Goal: Navigation & Orientation: Understand site structure

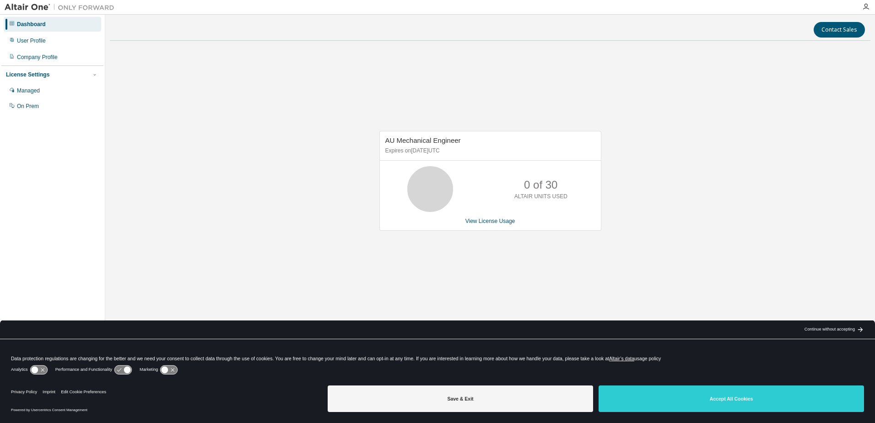
click at [364, 268] on div "AU Mechanical Engineer Expires on [DATE] UTC 0 of 30 ALTAIR UNITS USED View Lic…" at bounding box center [490, 185] width 761 height 275
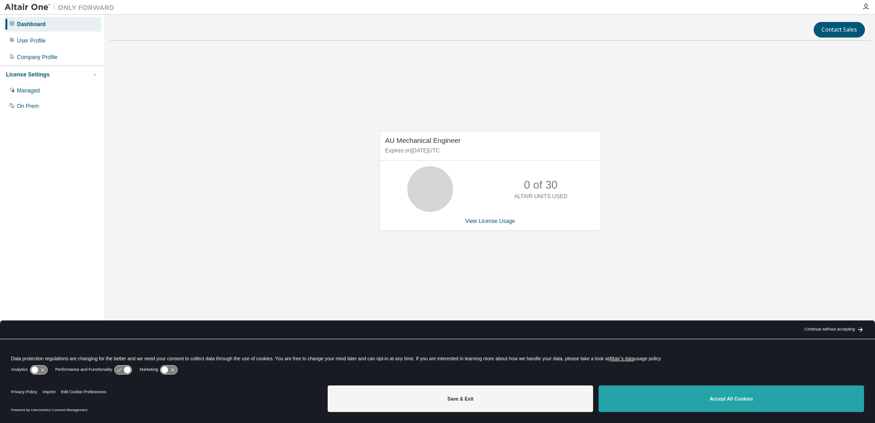
click at [742, 408] on button "Accept All Cookies" at bounding box center [732, 398] width 266 height 27
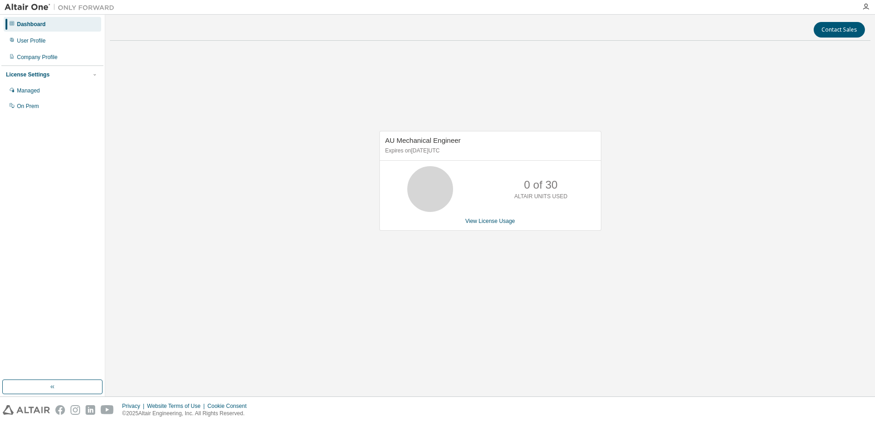
click at [801, 218] on div "AU Mechanical Engineer Expires on [DATE] UTC 0 of 30 ALTAIR UNITS USED View Lic…" at bounding box center [490, 185] width 761 height 275
